Goal: Task Accomplishment & Management: Complete application form

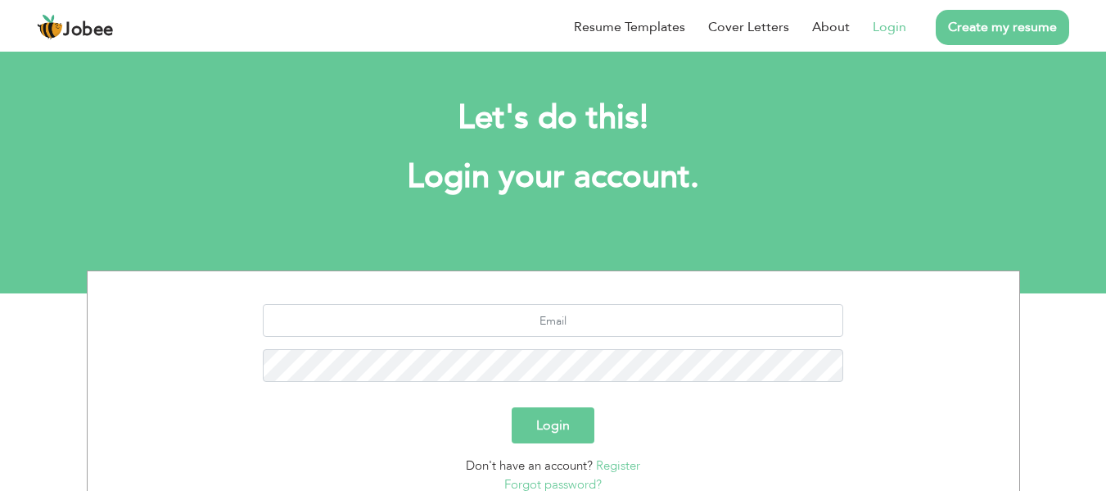
click at [608, 465] on link "Register" at bounding box center [618, 465] width 44 height 16
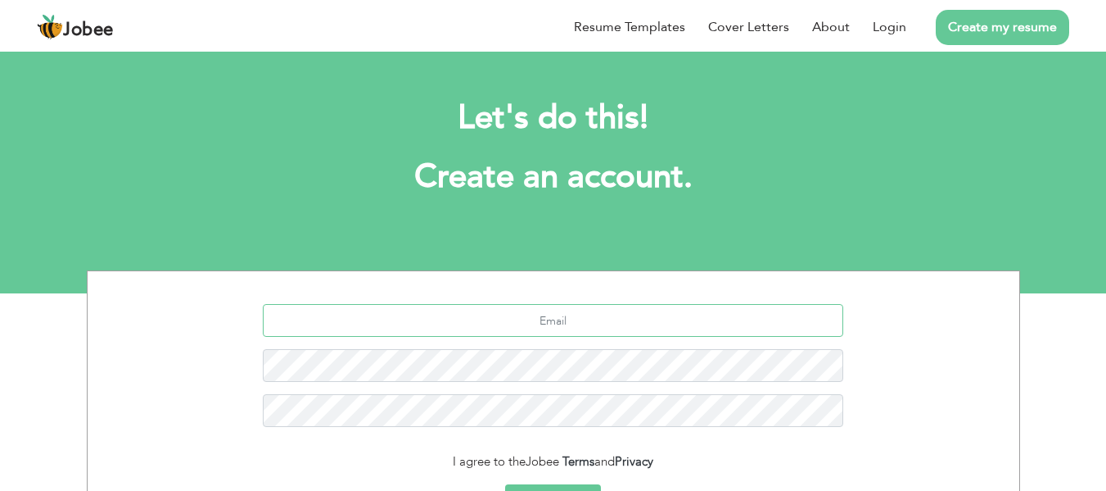
click at [575, 325] on input "text" at bounding box center [553, 320] width 581 height 33
type input "fizarajput@gmail.com"
